Goal: Navigation & Orientation: Find specific page/section

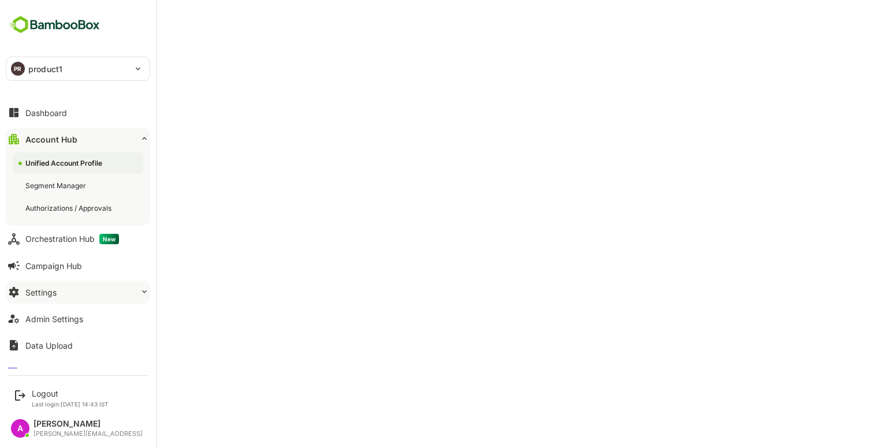
click at [71, 108] on button "Settings" at bounding box center [78, 292] width 144 height 23
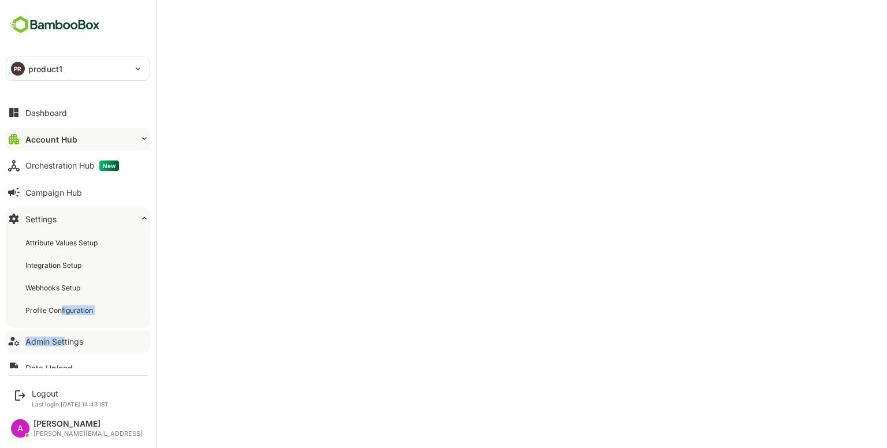
drag, startPoint x: 62, startPoint y: 311, endPoint x: 65, endPoint y: 334, distance: 23.2
click at [65, 108] on div "Dashboard Account Hub Orchestration Hub New Campaign Hub Settings Attribute Val…" at bounding box center [78, 233] width 156 height 269
click at [65, 108] on button "Admin Settings" at bounding box center [78, 341] width 144 height 23
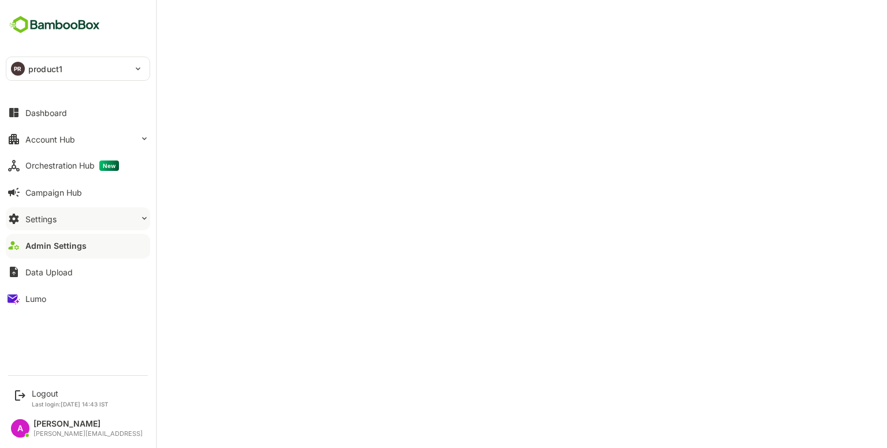
click at [73, 108] on button "Settings" at bounding box center [78, 218] width 144 height 23
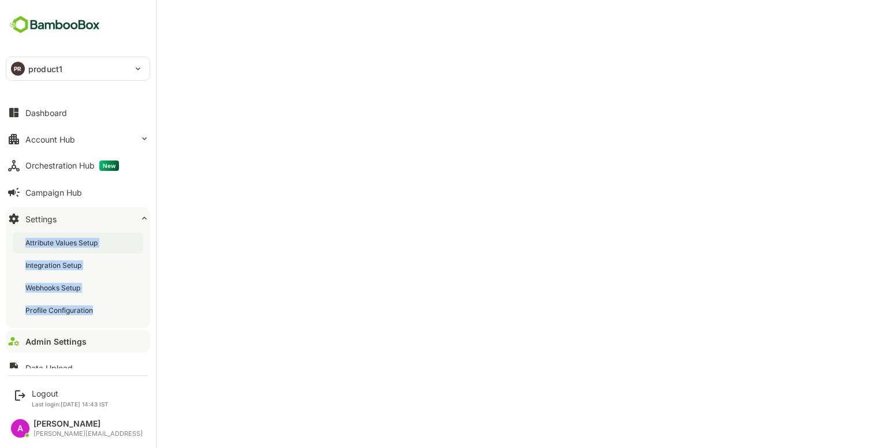
click at [85, 108] on div "Attribute Values Setup" at bounding box center [62, 243] width 75 height 10
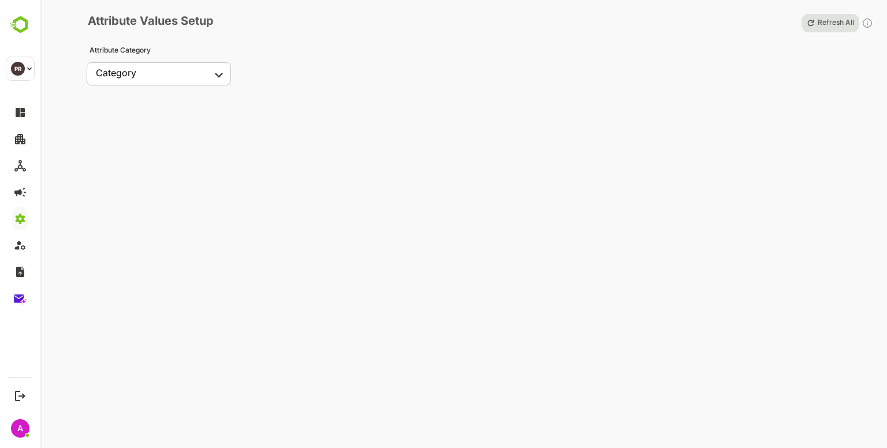
click at [163, 75] on body "PR product1 ******** PR Logout Last login: Oct 10 14:43 IST A Amith amith.krish…" at bounding box center [443, 224] width 887 height 448
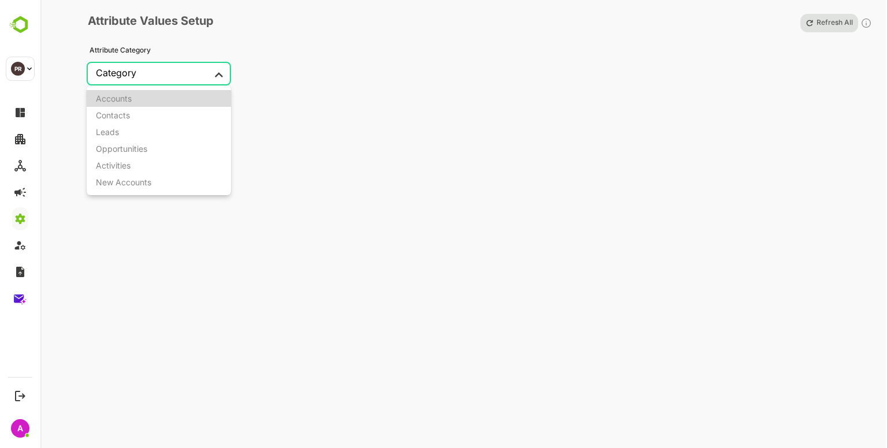
click at [134, 104] on li "Accounts" at bounding box center [159, 98] width 144 height 17
type input "********"
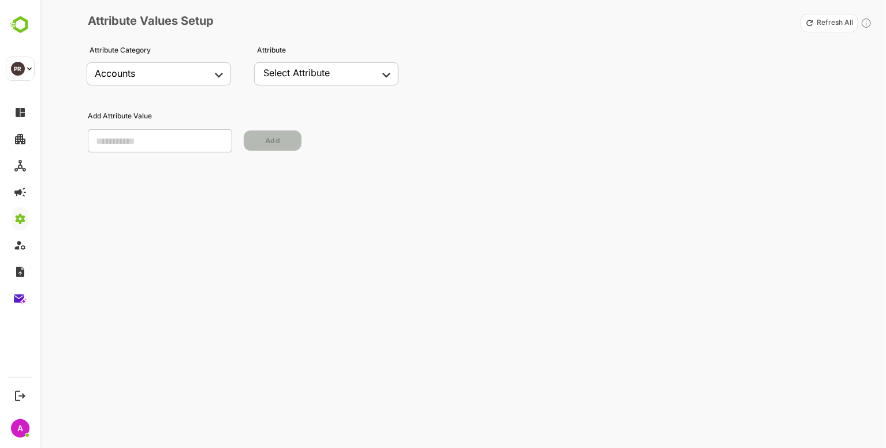
click at [307, 71] on div "Select Attribute" at bounding box center [296, 73] width 66 height 12
click at [344, 81] on body "PR product1 ******** PR Logout Last login: Oct 10 14:43 IST A Amith amith.krish…" at bounding box center [443, 224] width 887 height 448
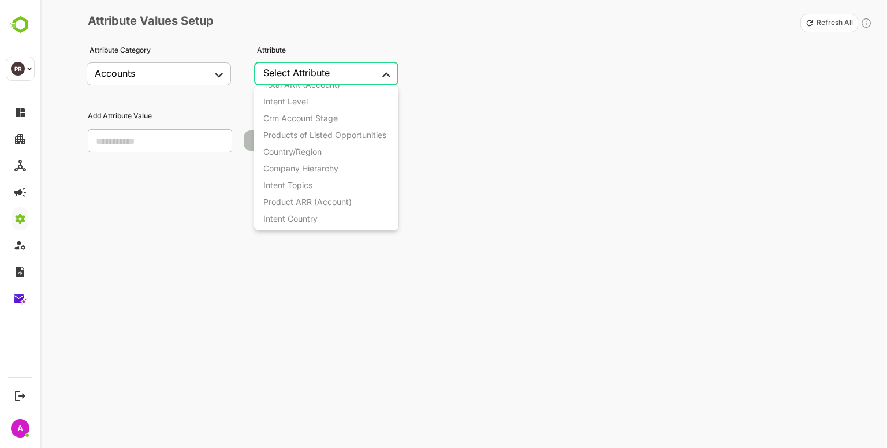
scroll to position [603, 0]
click at [303, 108] on div "Intent Topics" at bounding box center [287, 182] width 49 height 10
type input "**********"
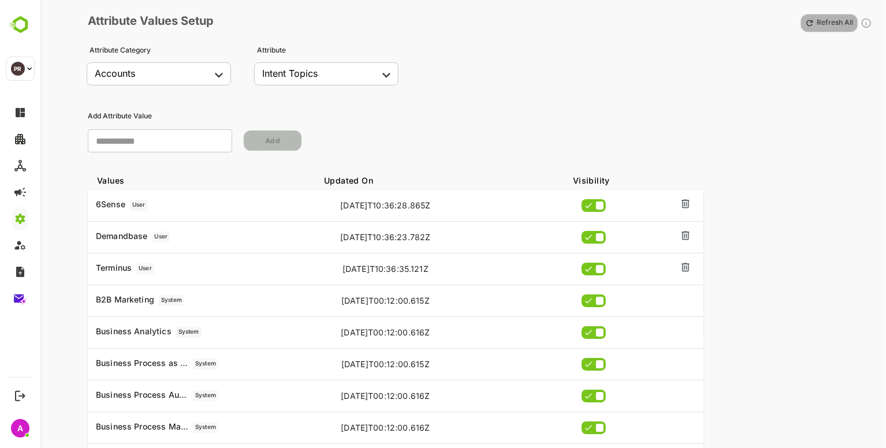
click at [832, 23] on p "Refresh All" at bounding box center [835, 22] width 36 height 9
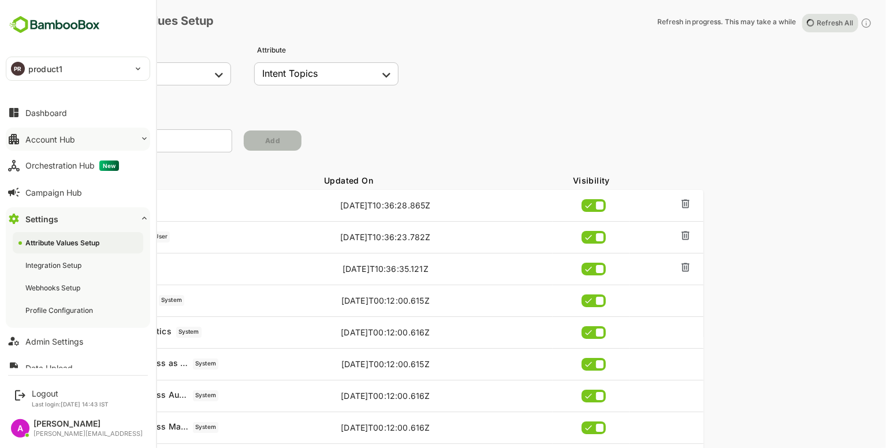
click at [65, 108] on div "Account Hub" at bounding box center [50, 140] width 50 height 10
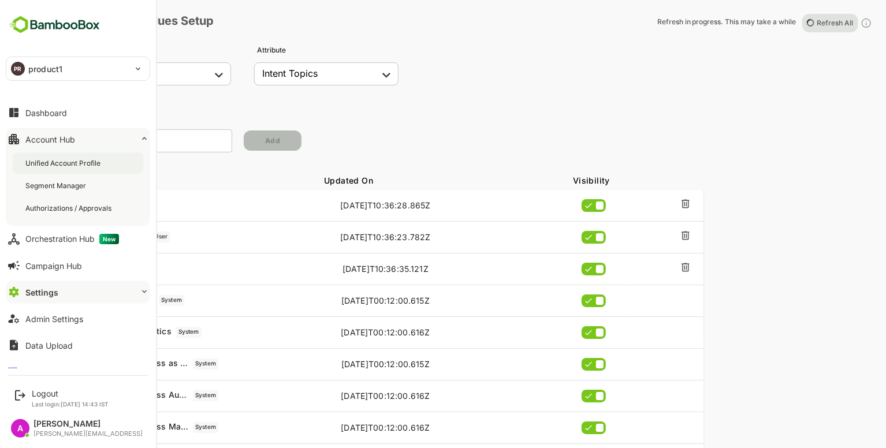
click at [65, 108] on div "Unified Account Profile" at bounding box center [78, 163] width 131 height 21
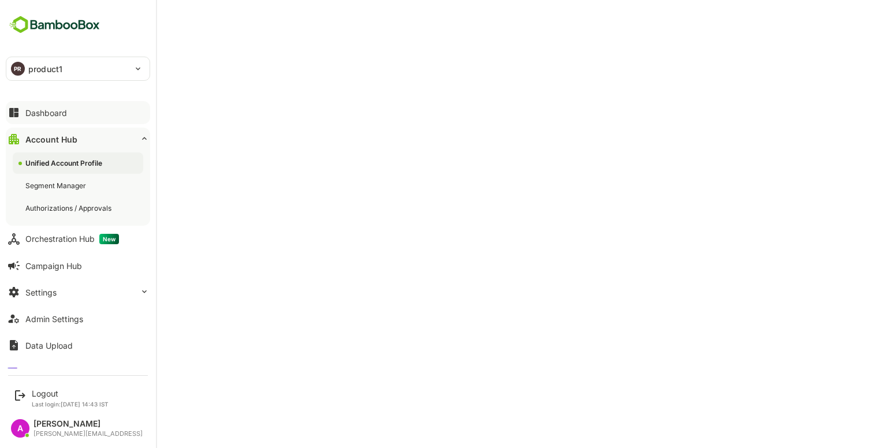
click at [76, 108] on button "Dashboard" at bounding box center [78, 112] width 144 height 23
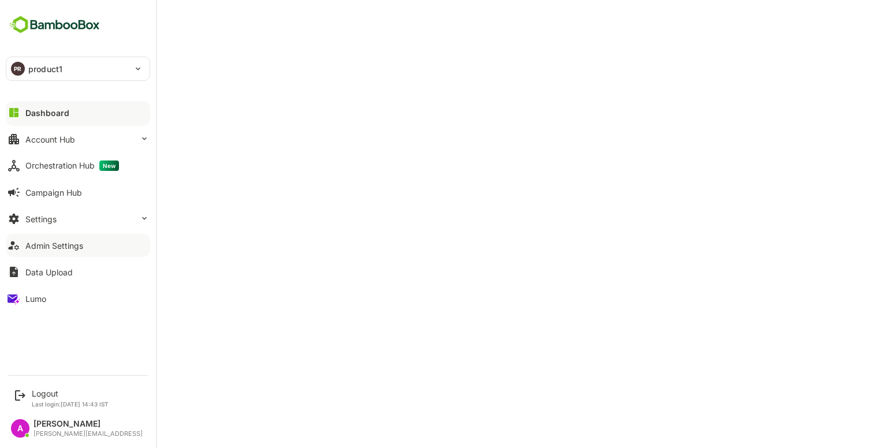
click at [51, 108] on button "Admin Settings" at bounding box center [78, 245] width 144 height 23
click at [61, 108] on button "Settings" at bounding box center [78, 218] width 144 height 23
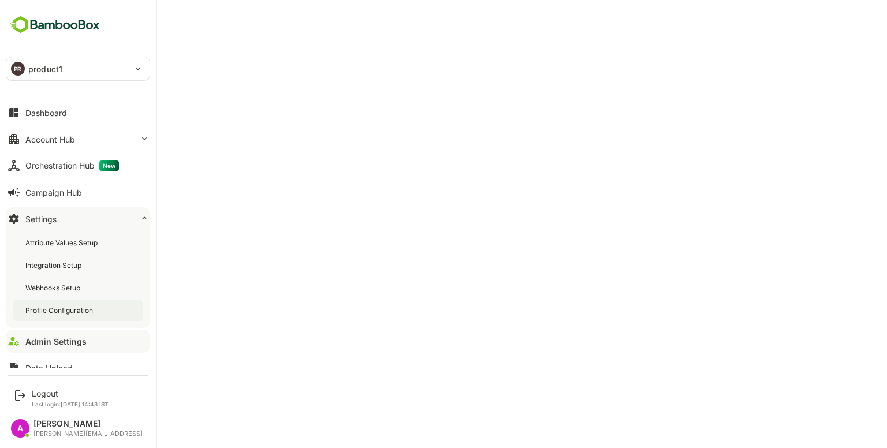
click at [55, 108] on div "Profile Configuration" at bounding box center [60, 311] width 70 height 10
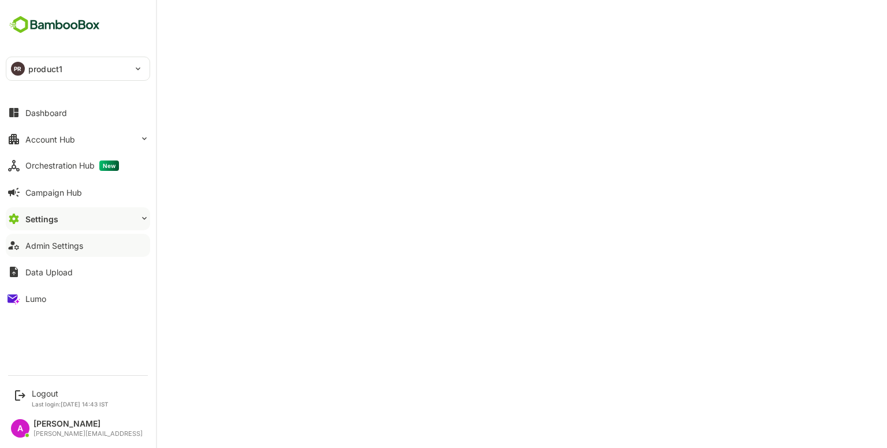
click at [62, 243] on div "Admin Settings" at bounding box center [54, 246] width 58 height 10
click at [72, 221] on button "Settings" at bounding box center [78, 218] width 144 height 23
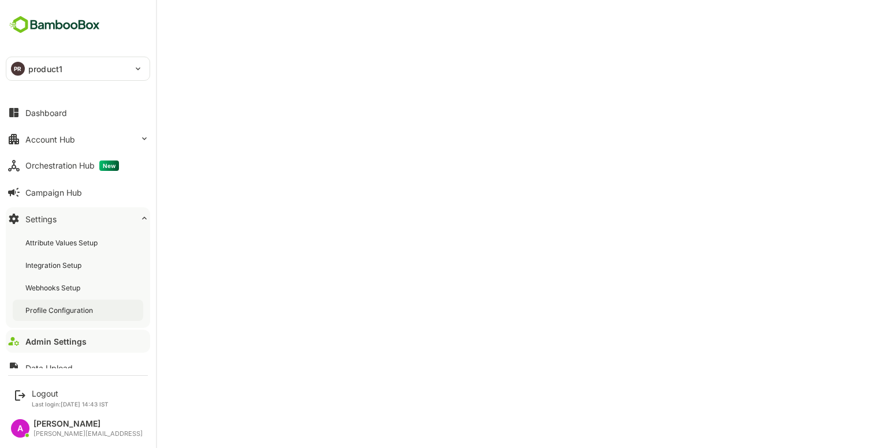
click at [44, 304] on div "Profile Configuration" at bounding box center [78, 310] width 131 height 21
click at [58, 345] on div "Admin Settings" at bounding box center [54, 342] width 58 height 10
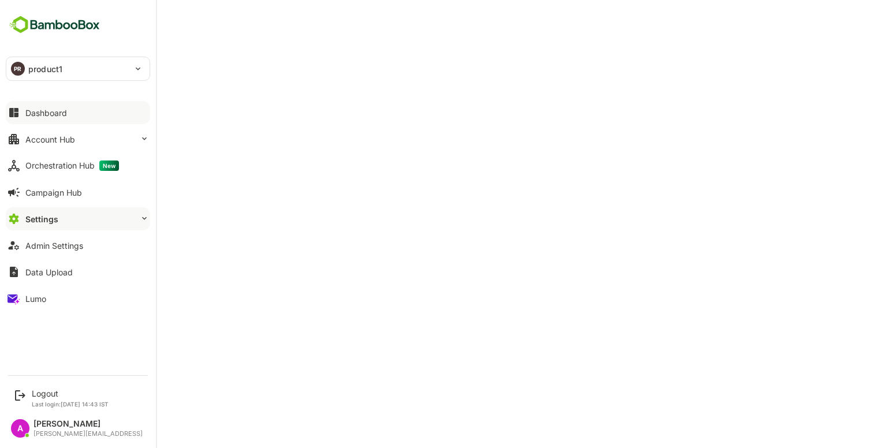
click at [37, 116] on div "Dashboard" at bounding box center [46, 113] width 42 height 10
click at [61, 143] on div "Account Hub" at bounding box center [50, 140] width 50 height 10
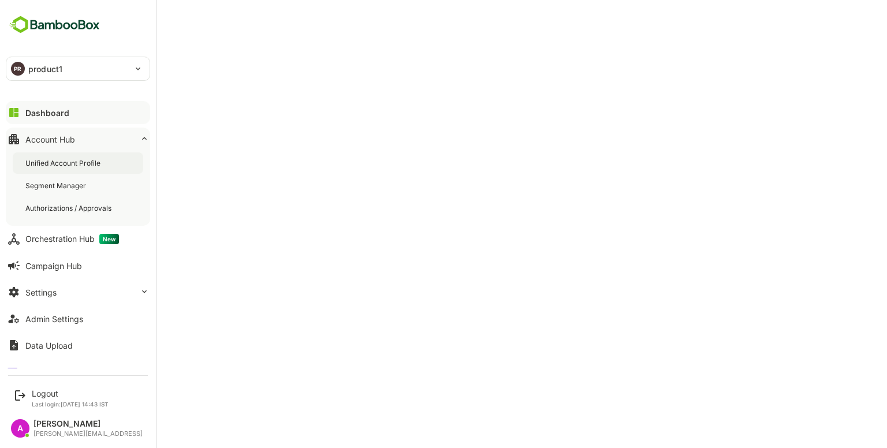
click at [70, 161] on div "Unified Account Profile" at bounding box center [63, 163] width 77 height 10
click at [77, 190] on div "Segment Manager" at bounding box center [78, 185] width 131 height 21
click at [25, 111] on div "Dashboard" at bounding box center [46, 113] width 42 height 10
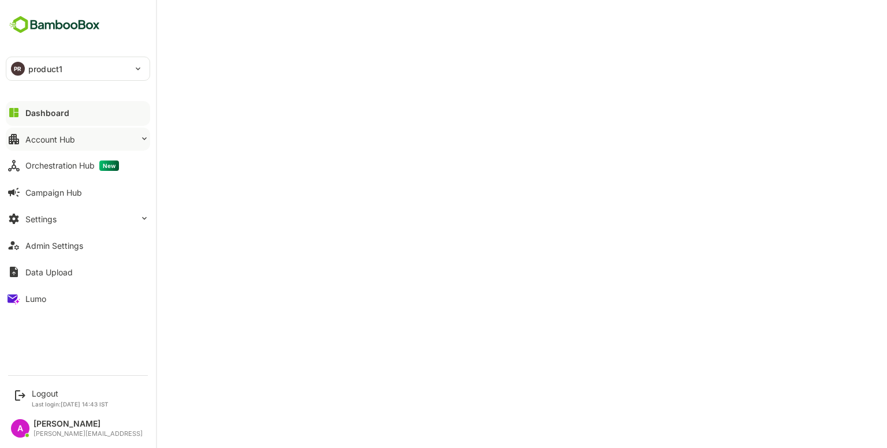
click at [26, 133] on button "Account Hub" at bounding box center [78, 139] width 144 height 23
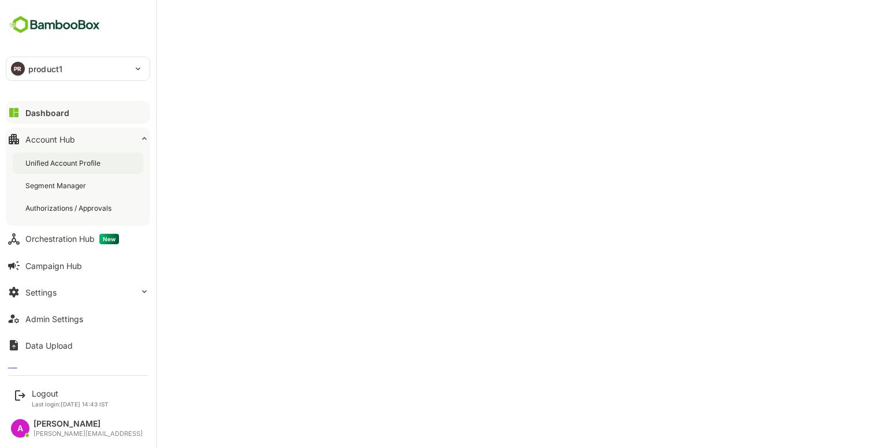
click at [72, 166] on div "Unified Account Profile" at bounding box center [63, 163] width 77 height 10
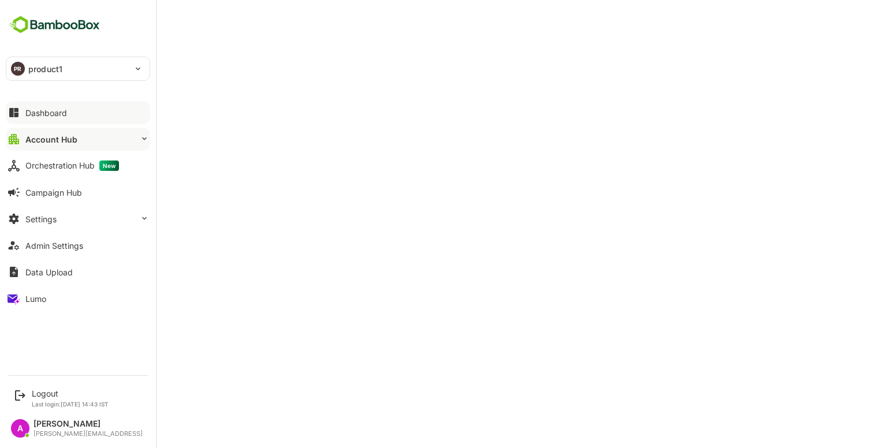
click at [33, 108] on div "Dashboard" at bounding box center [46, 113] width 42 height 10
click at [94, 195] on button "Campaign Hub" at bounding box center [78, 192] width 144 height 23
click at [49, 107] on button "Dashboard" at bounding box center [78, 112] width 144 height 23
click at [49, 111] on div "Dashboard" at bounding box center [47, 113] width 44 height 10
click at [23, 142] on button "Account Hub" at bounding box center [78, 139] width 144 height 23
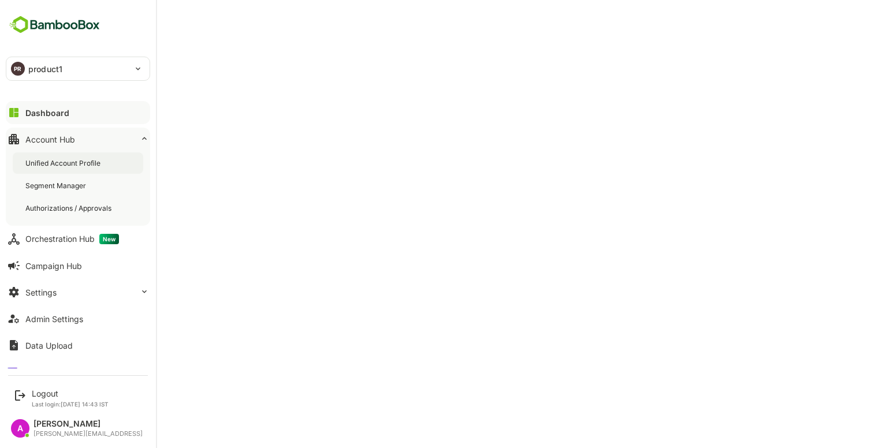
click at [81, 161] on div "Unified Account Profile" at bounding box center [63, 163] width 77 height 10
click at [23, 114] on button "Dashboard" at bounding box center [78, 112] width 144 height 23
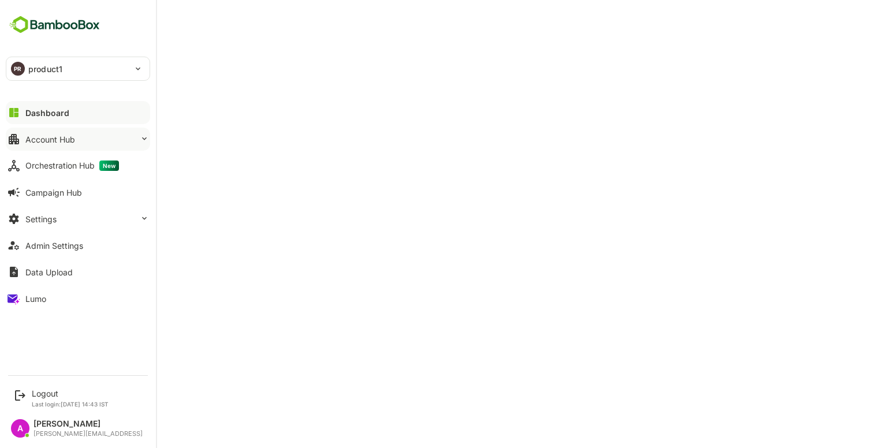
click at [70, 150] on button "Account Hub" at bounding box center [78, 139] width 144 height 23
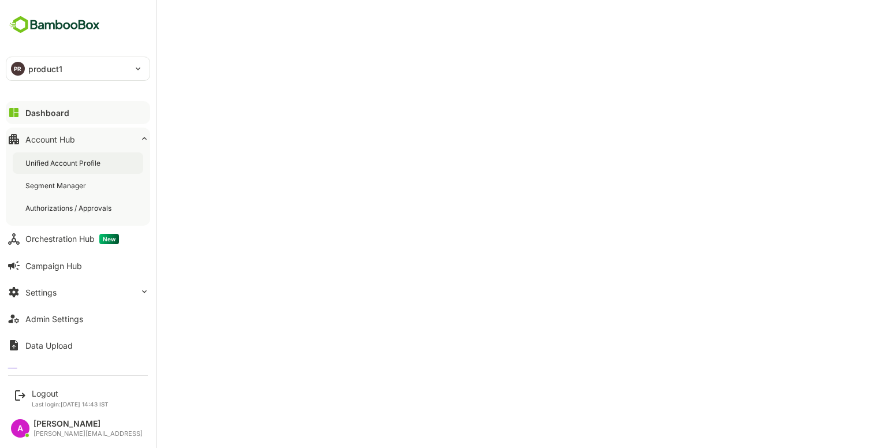
click at [70, 159] on div "Unified Account Profile" at bounding box center [63, 163] width 77 height 10
click at [30, 106] on button "Dashboard" at bounding box center [78, 112] width 144 height 23
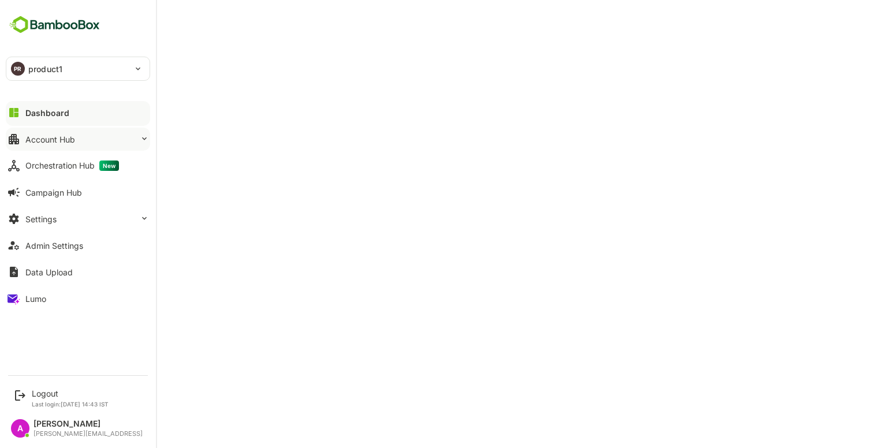
click at [48, 131] on button "Account Hub" at bounding box center [78, 139] width 144 height 23
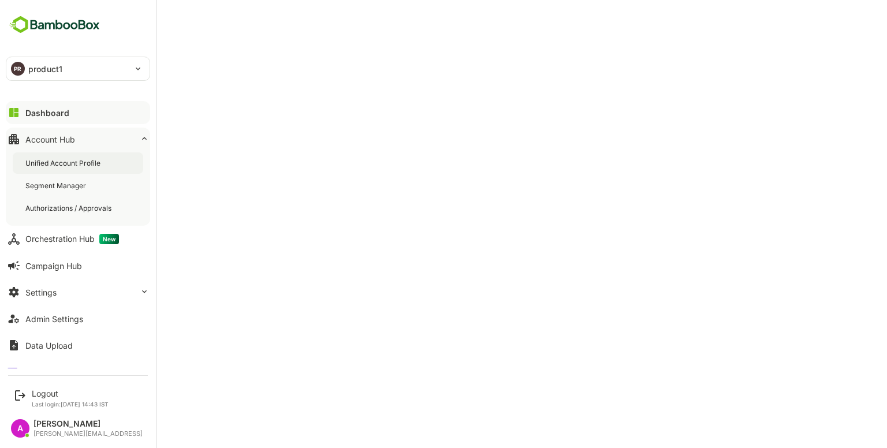
click at [65, 154] on div "Unified Account Profile" at bounding box center [78, 163] width 131 height 21
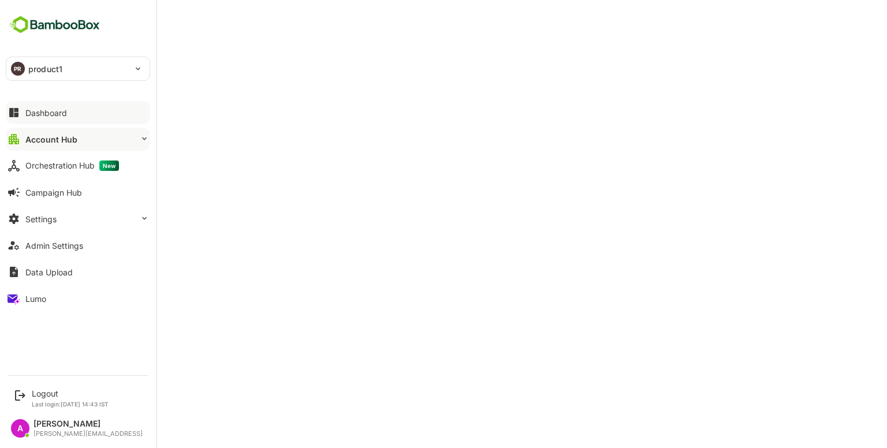
click at [22, 113] on button "Dashboard" at bounding box center [78, 112] width 144 height 23
click at [73, 239] on button "Admin Settings" at bounding box center [78, 245] width 144 height 23
click at [49, 392] on div "Logout" at bounding box center [70, 394] width 77 height 10
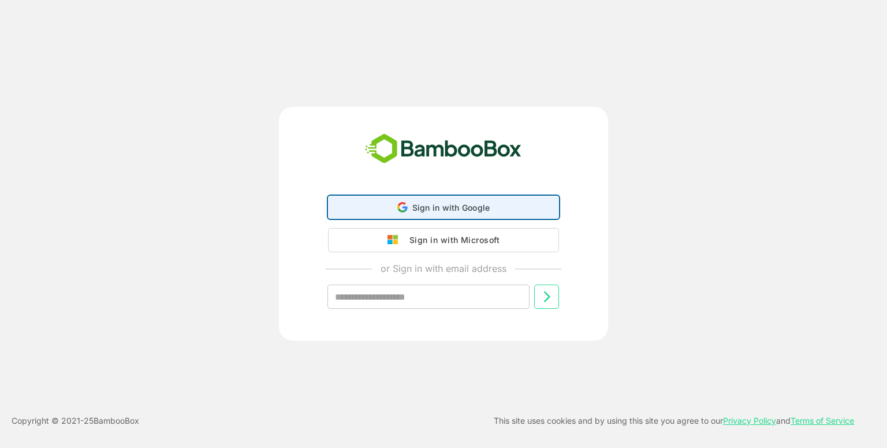
click at [437, 215] on div "Sign in with Google Sign in with Google. Opens in new tab" at bounding box center [444, 207] width 216 height 22
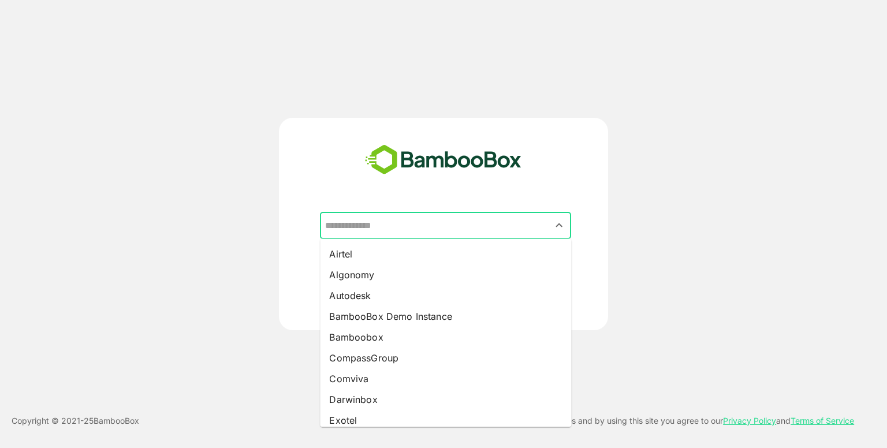
click at [404, 218] on input "text" at bounding box center [445, 226] width 247 height 22
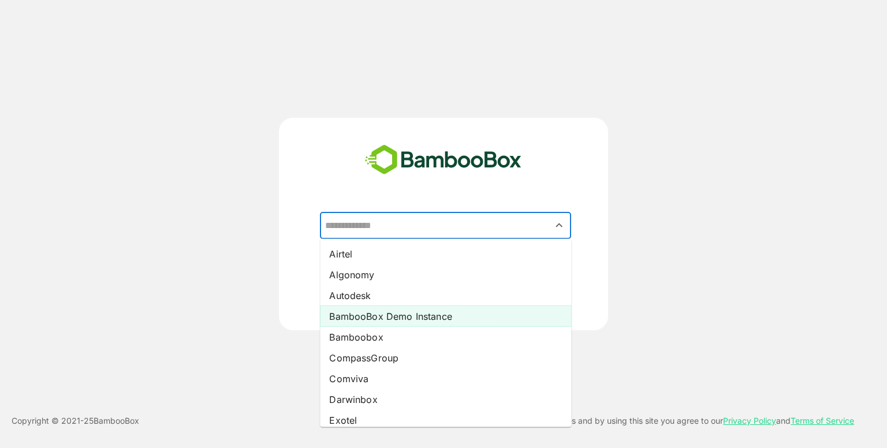
click at [422, 310] on li "BambooBox Demo Instance" at bounding box center [445, 316] width 251 height 21
type input "**********"
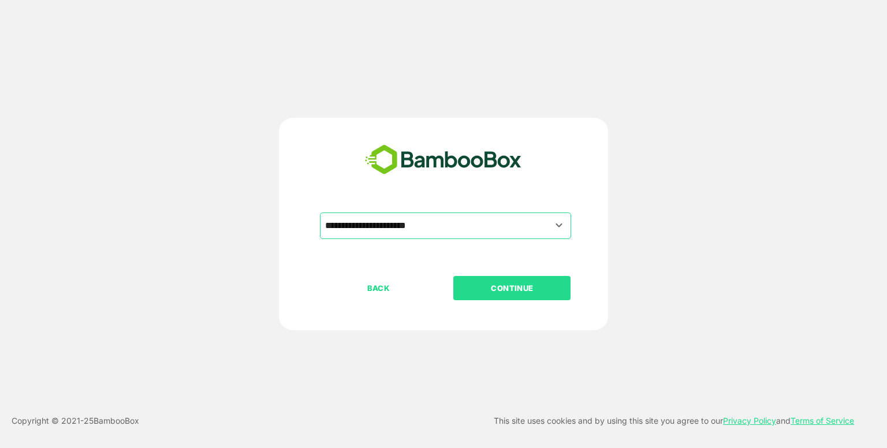
click at [532, 287] on p "CONTINUE" at bounding box center [513, 288] width 116 height 13
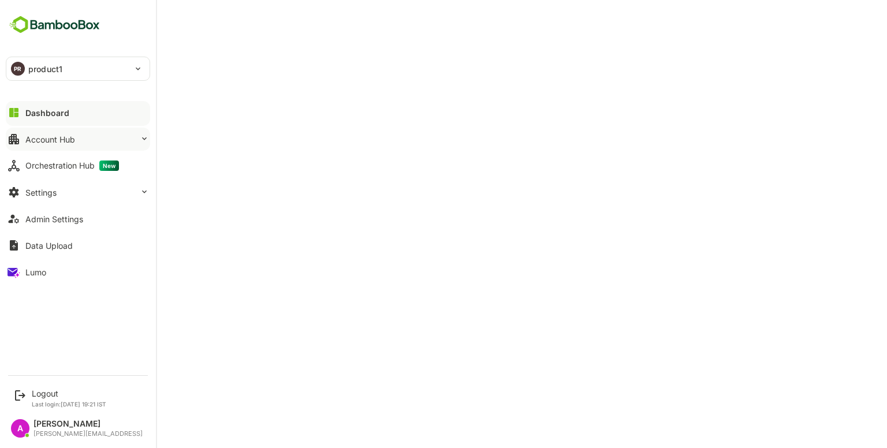
click at [102, 136] on button "Account Hub" at bounding box center [78, 139] width 144 height 23
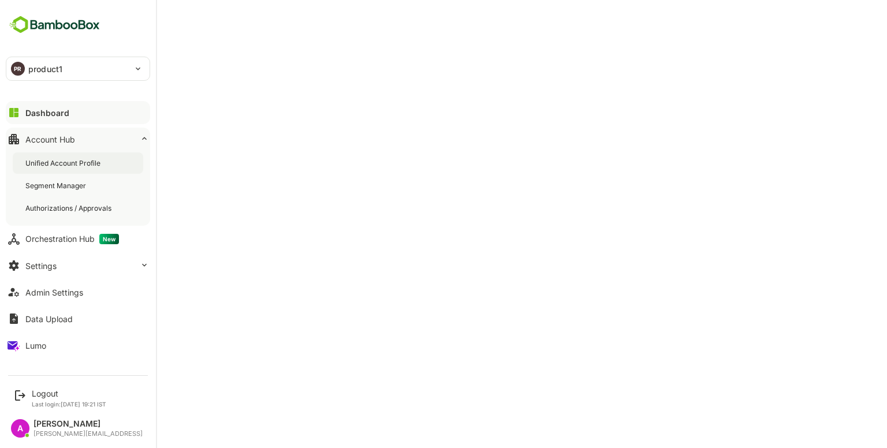
click at [95, 156] on div "Unified Account Profile" at bounding box center [78, 163] width 131 height 21
